Goal: Task Accomplishment & Management: Manage account settings

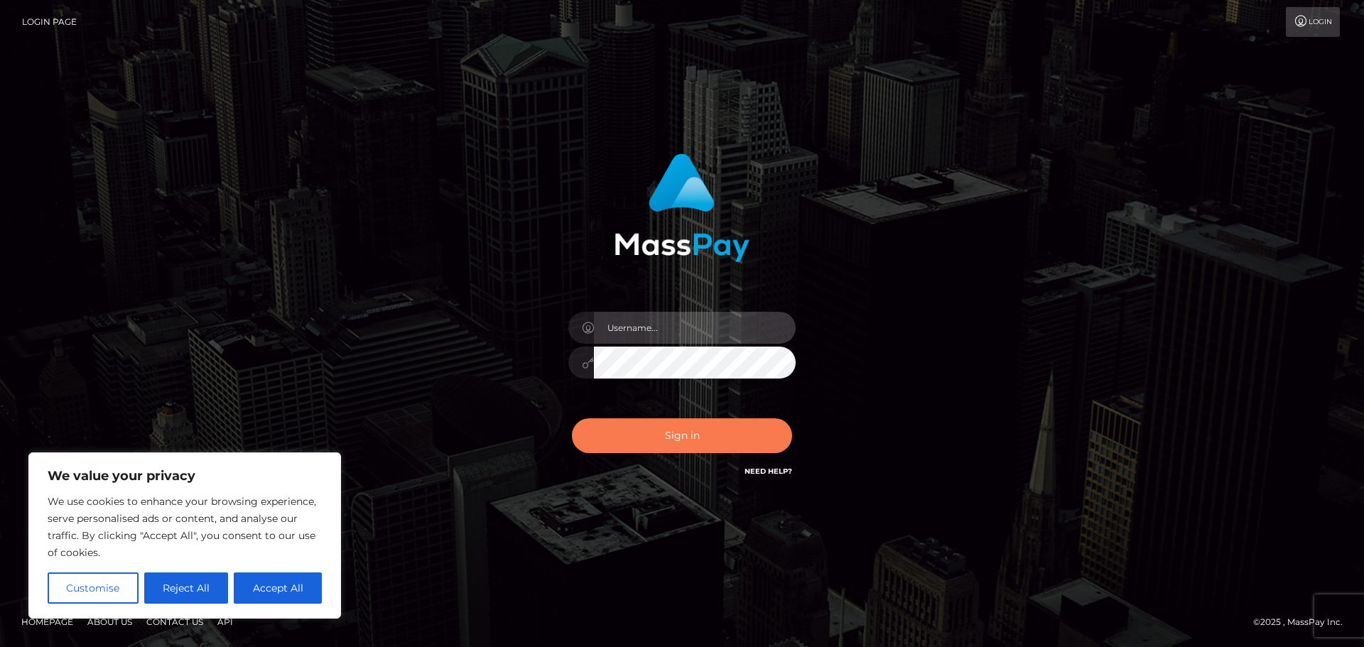
type input "[PERSON_NAME].rollacan"
click at [664, 446] on button "Sign in" at bounding box center [682, 435] width 220 height 35
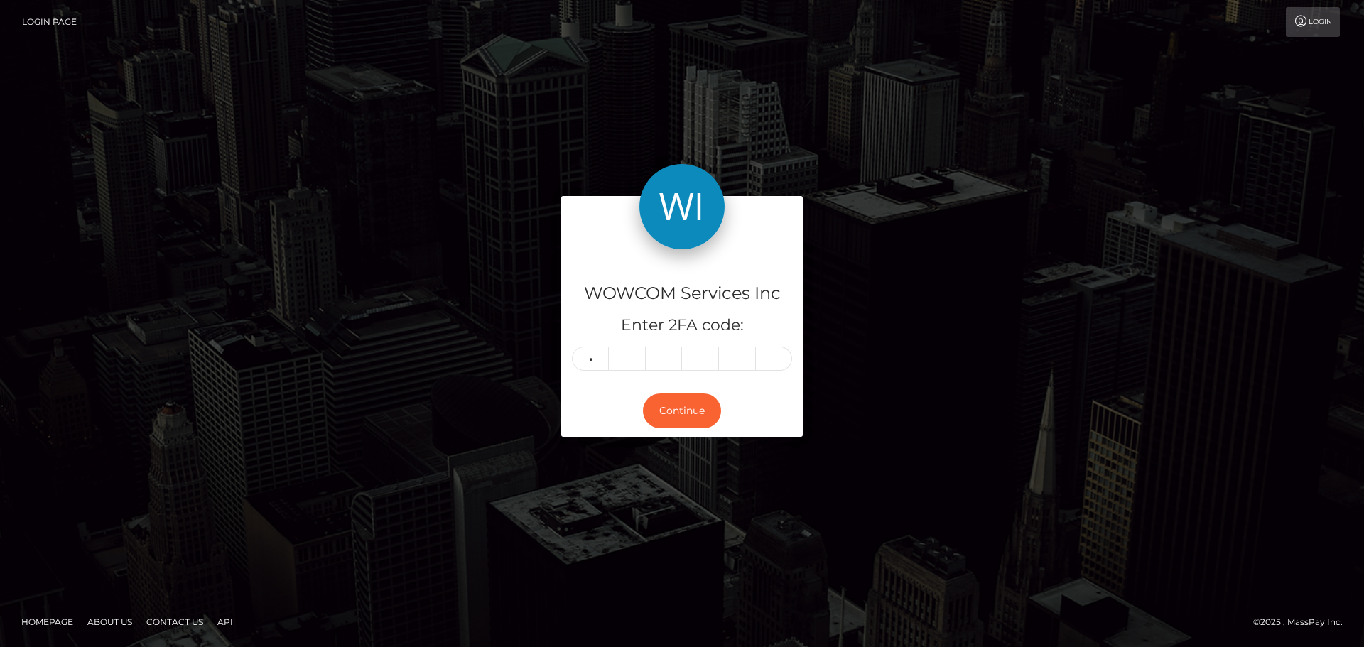
type input "6"
type input "1"
type input "7"
type input "5"
type input "6"
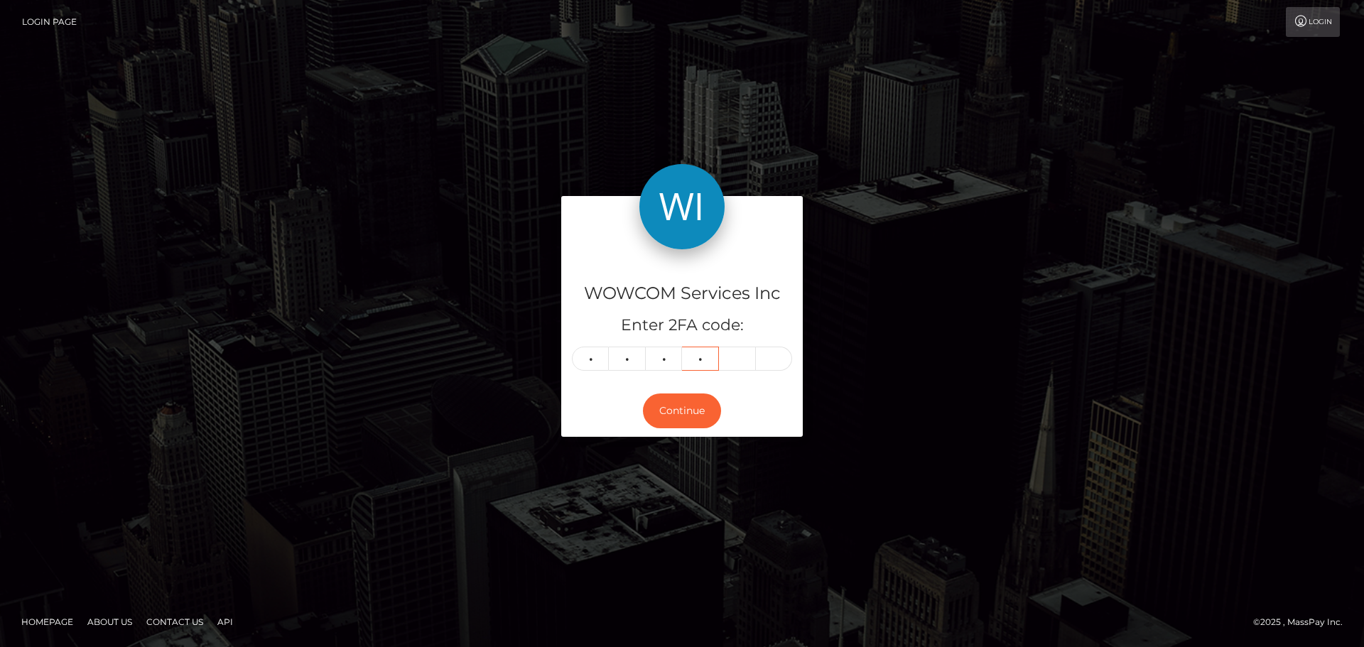
type input "4"
type input "0"
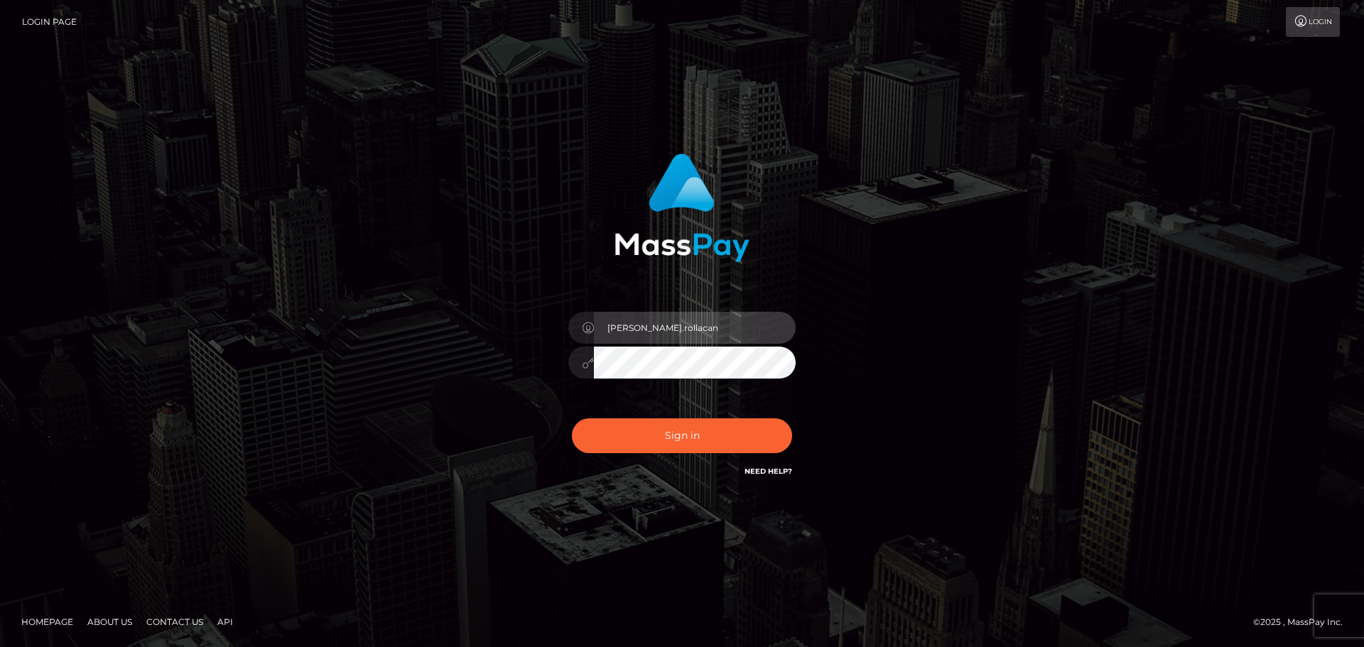
click at [696, 329] on input "[PERSON_NAME].rollacan" at bounding box center [695, 328] width 202 height 32
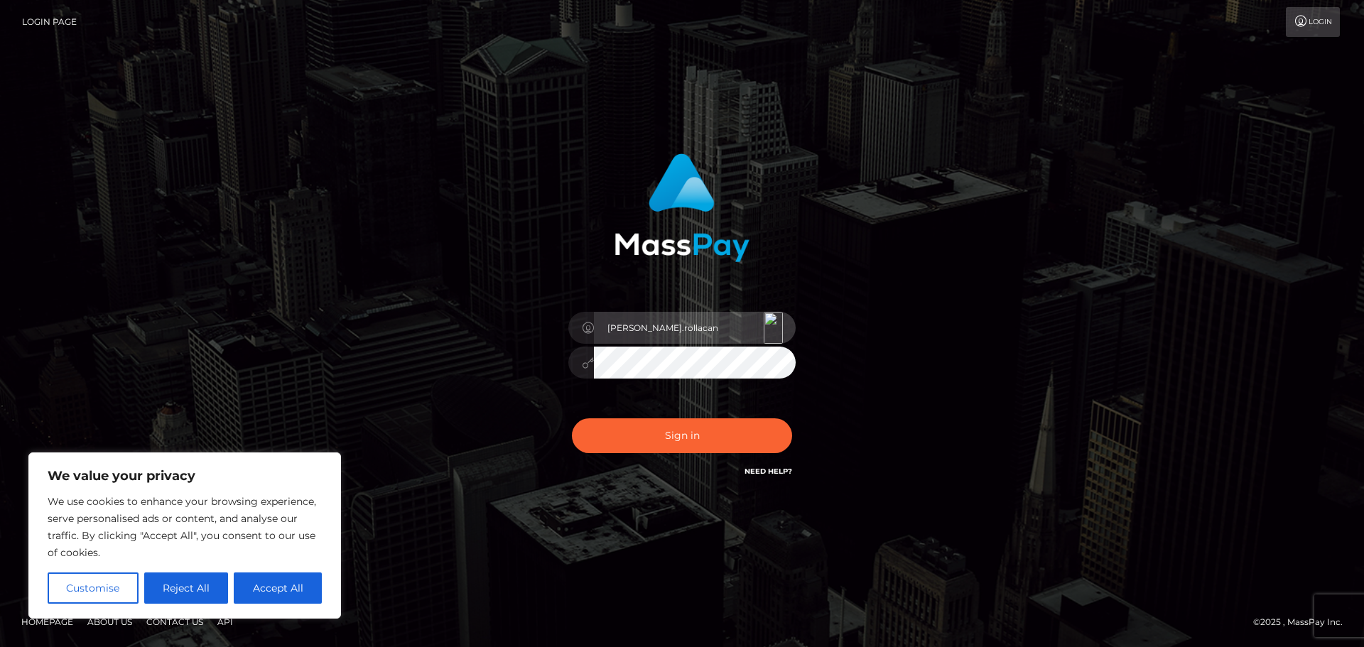
type input "Victor.wowcan2"
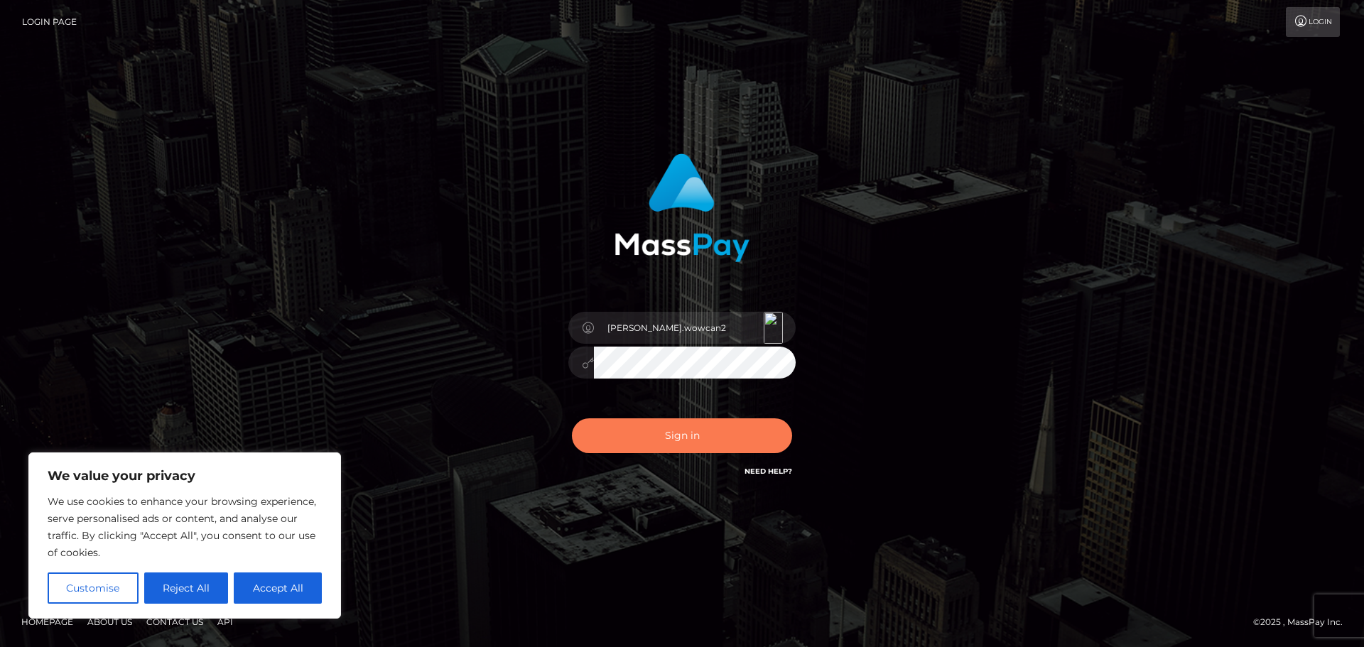
click at [727, 438] on button "Sign in" at bounding box center [682, 435] width 220 height 35
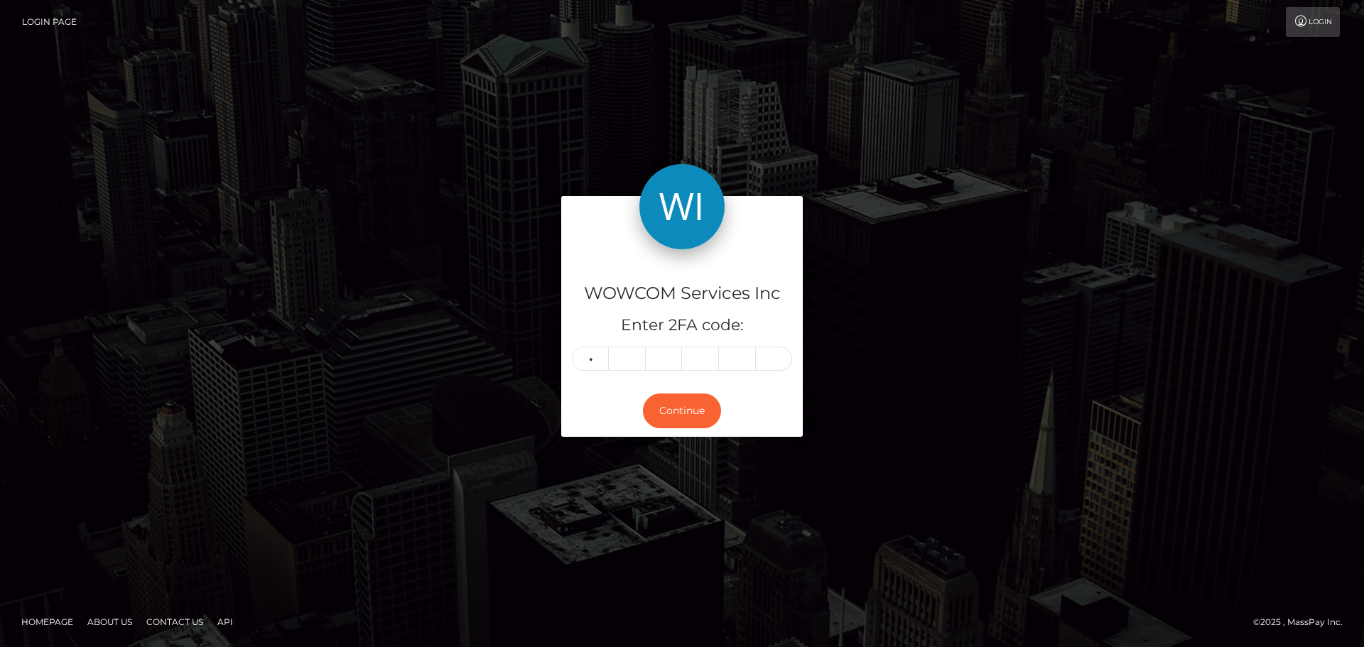
type input "8"
type input "5"
type input "9"
type input "0"
type input "2"
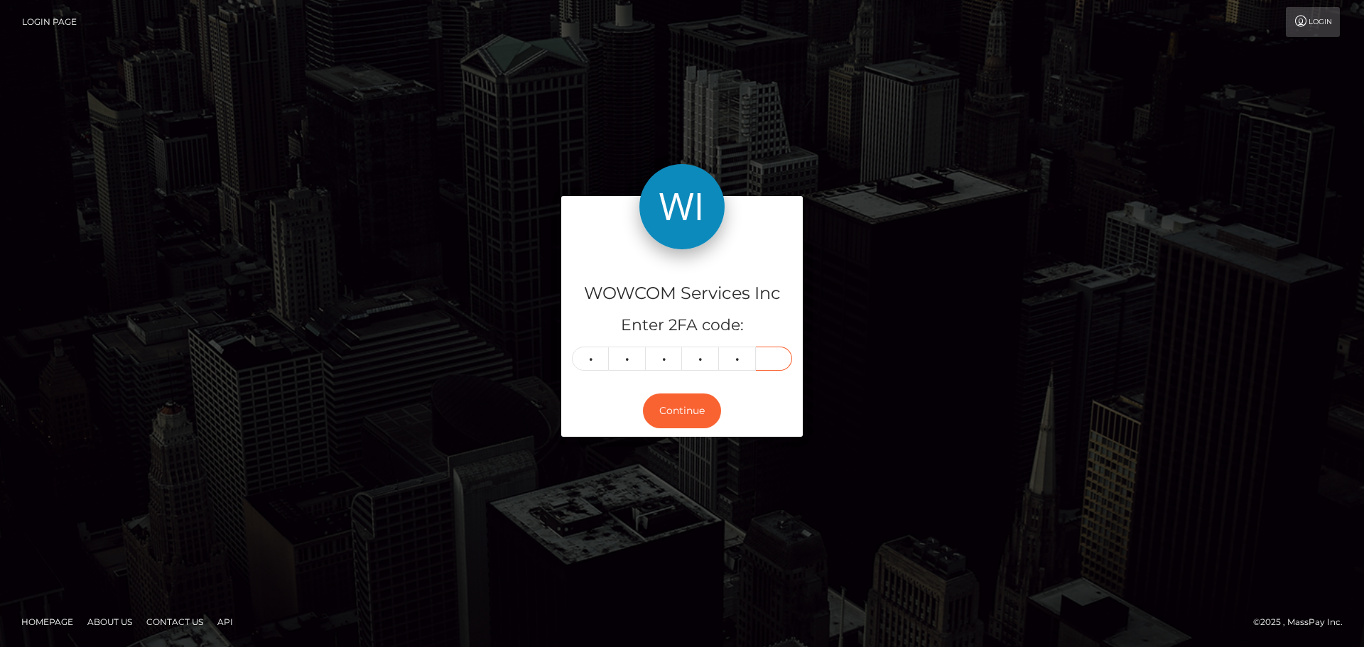
type input "1"
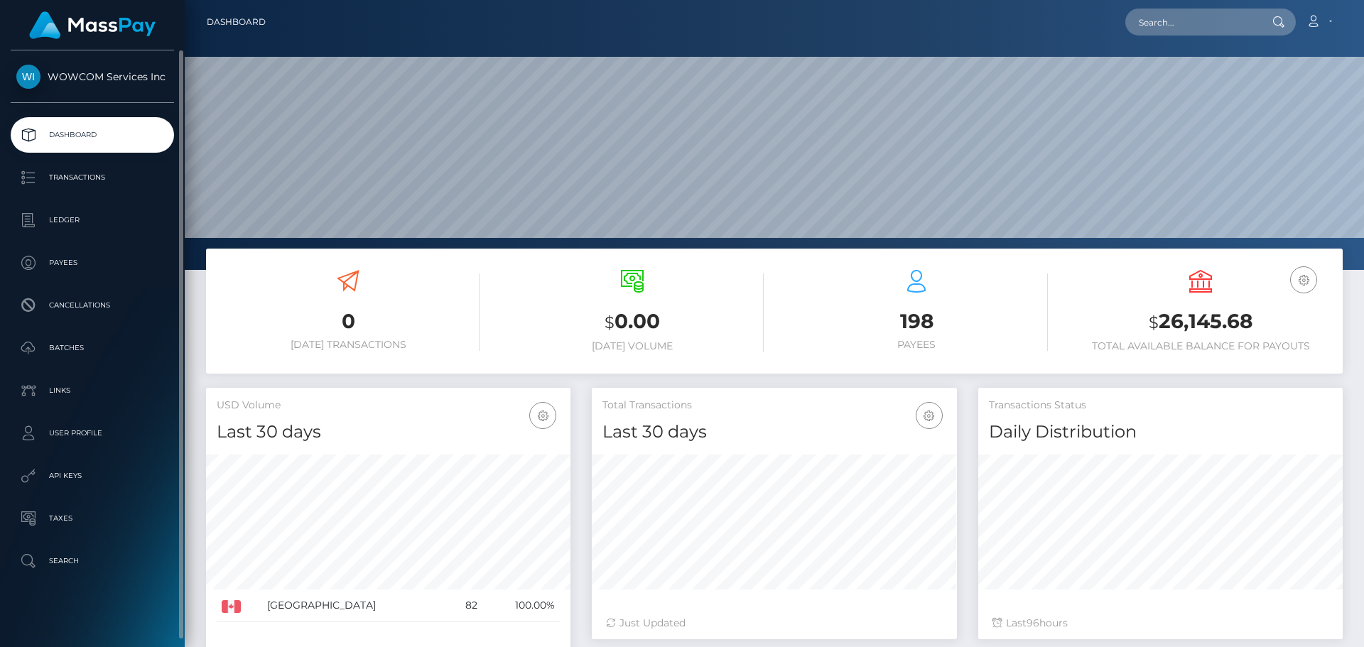
scroll to position [252, 365]
